Goal: Share content: Share content

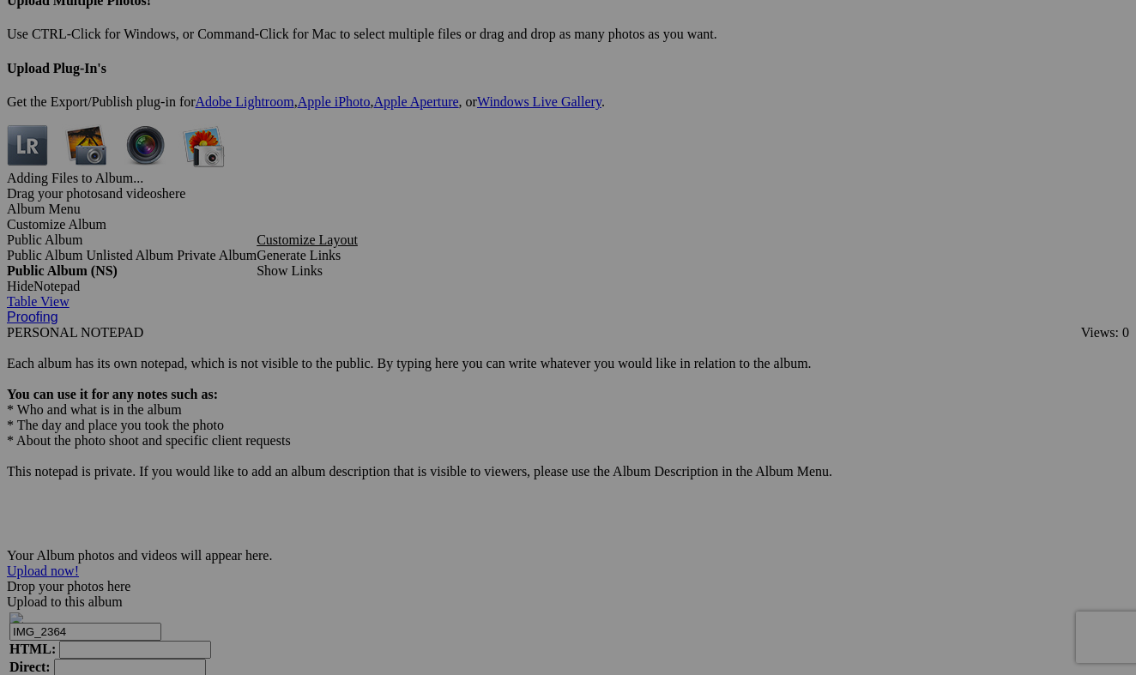
scroll to position [5033, 0]
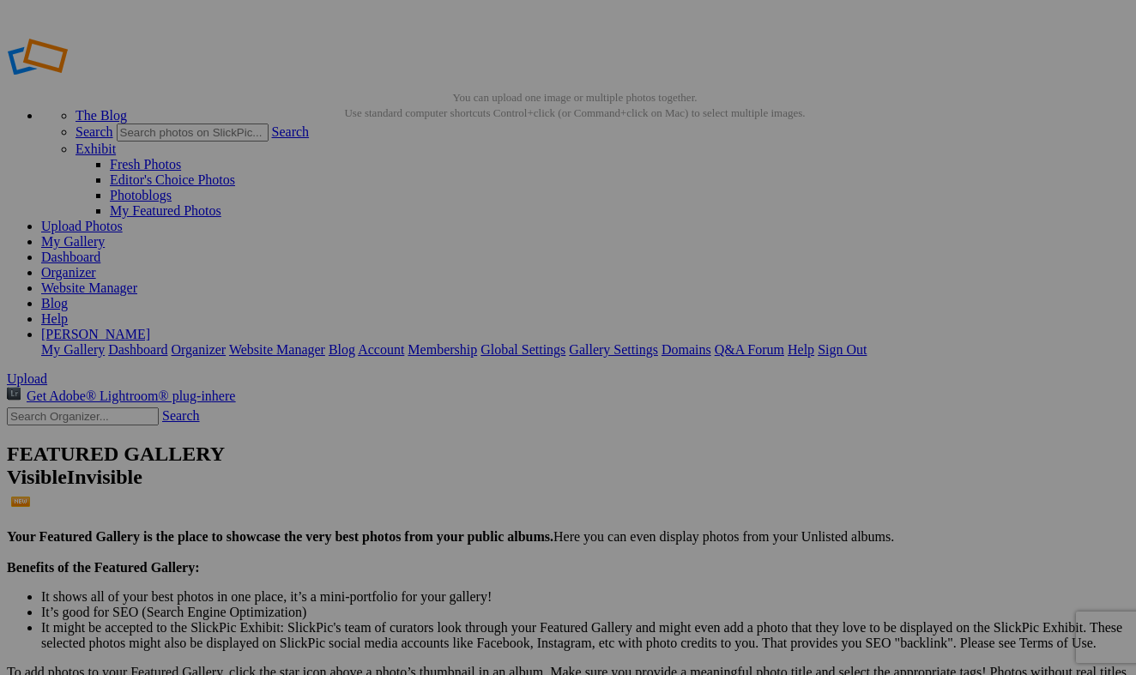
scroll to position [0, 0]
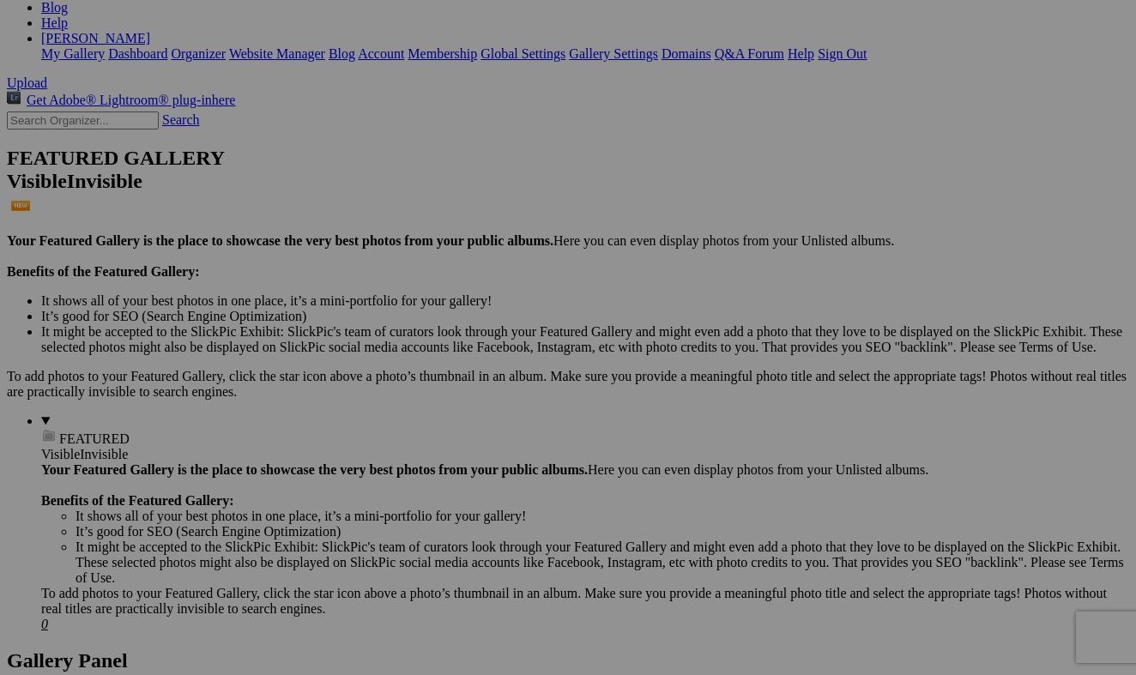
scroll to position [297, 0]
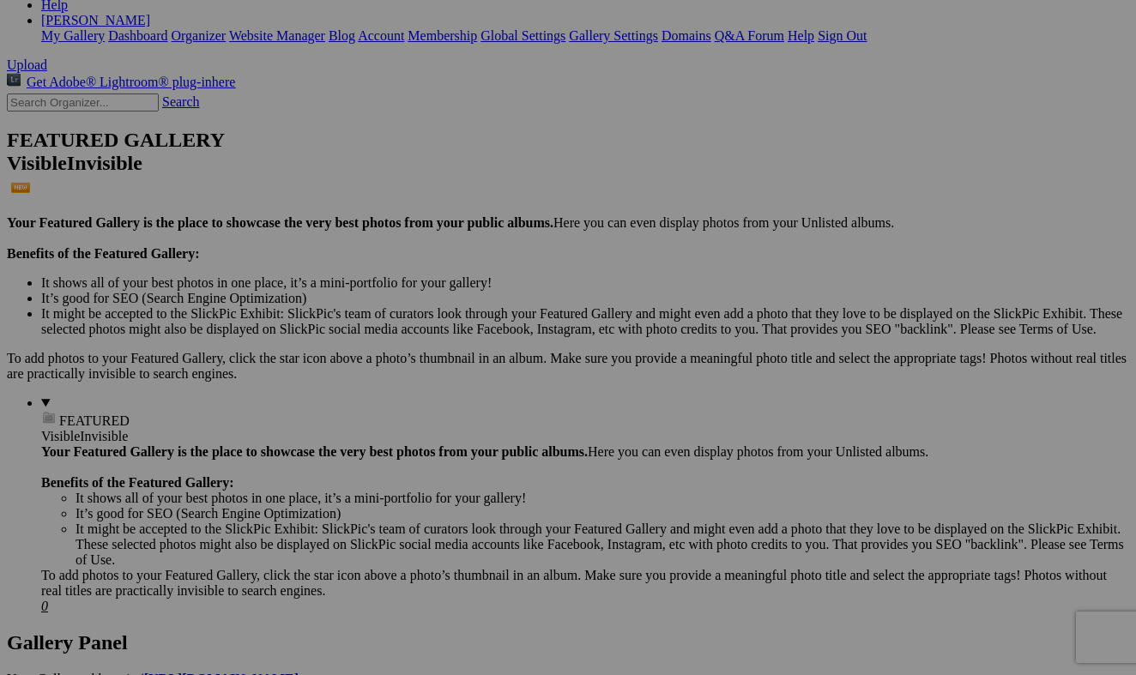
scroll to position [321, 0]
